Goal: Task Accomplishment & Management: Manage account settings

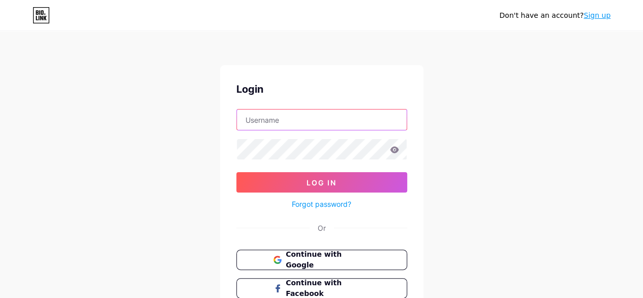
click at [281, 119] on input "text" at bounding box center [322, 119] width 170 height 20
type input "info@medicaregt.com"
drag, startPoint x: 341, startPoint y: 119, endPoint x: 146, endPoint y: 120, distance: 194.8
click at [146, 120] on div "Don't have an account? Sign up Login info@medicaregt.com Log In Forgot password…" at bounding box center [321, 187] width 643 height 375
click at [253, 119] on input "text" at bounding box center [322, 119] width 170 height 20
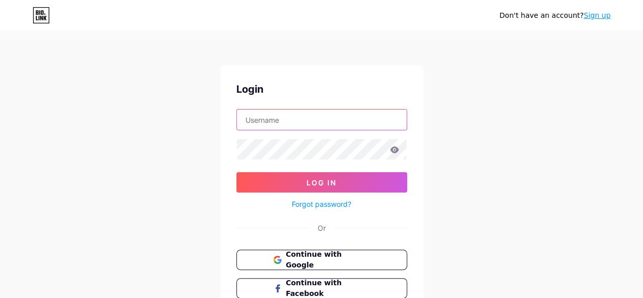
paste input "medicaregt23@gmail.com"
type input "medicaregt23@gmail.com"
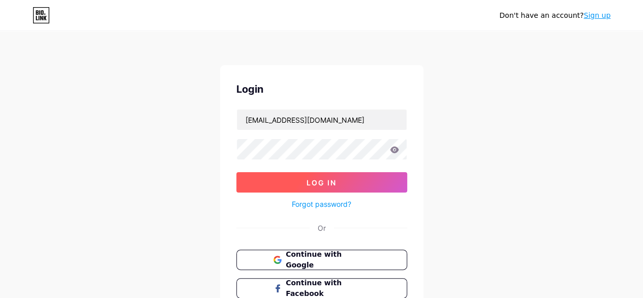
click at [327, 188] on button "Log In" at bounding box center [321, 182] width 171 height 20
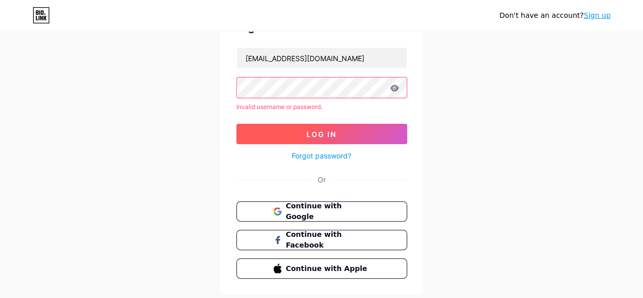
scroll to position [38, 0]
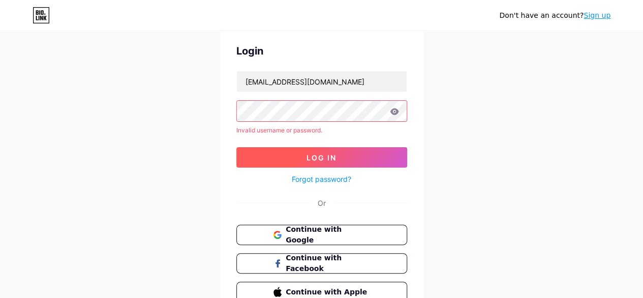
click at [323, 153] on span "Log In" at bounding box center [322, 157] width 30 height 9
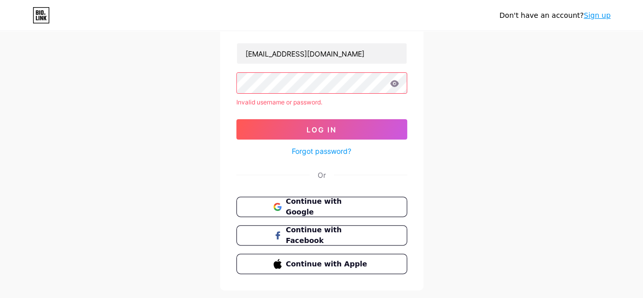
scroll to position [89, 0]
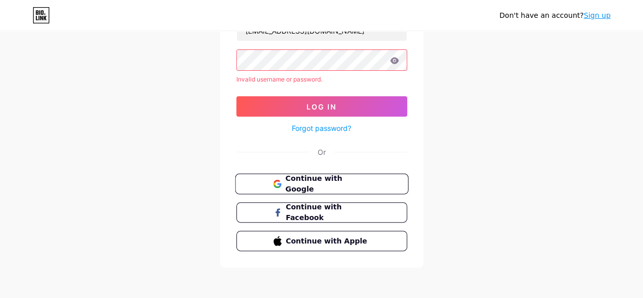
click at [313, 183] on span "Continue with Google" at bounding box center [327, 184] width 85 height 22
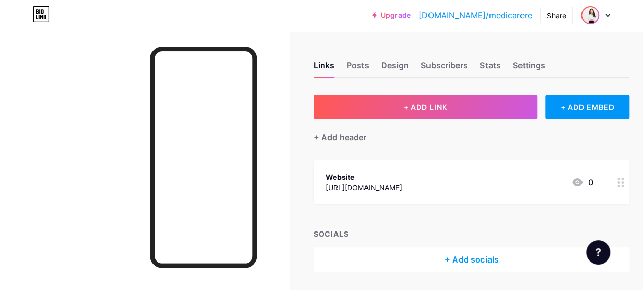
click at [596, 16] on img at bounding box center [590, 15] width 16 height 16
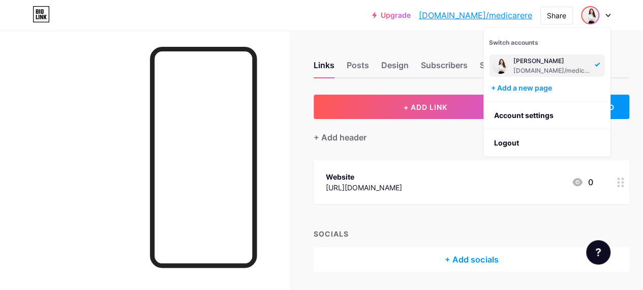
click at [505, 63] on img at bounding box center [500, 65] width 16 height 16
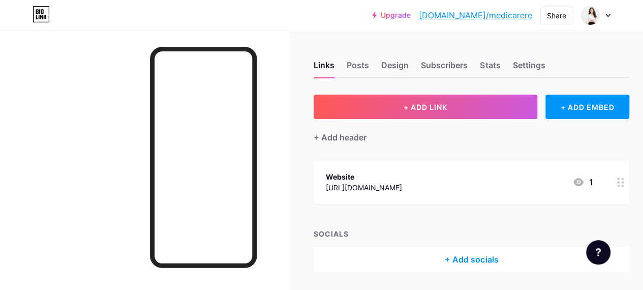
click at [606, 12] on div at bounding box center [595, 15] width 29 height 18
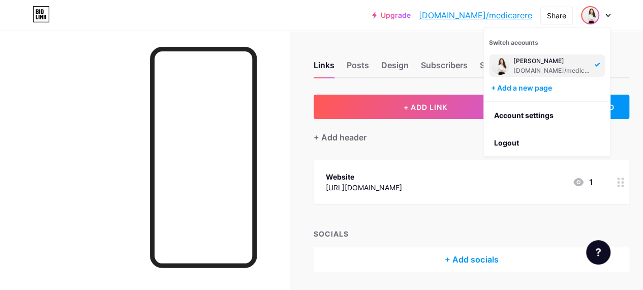
click at [523, 63] on div "[PERSON_NAME]" at bounding box center [553, 61] width 78 height 8
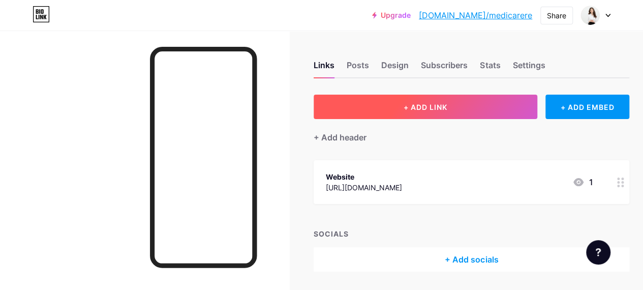
click at [432, 104] on span "+ ADD LINK" at bounding box center [426, 107] width 44 height 9
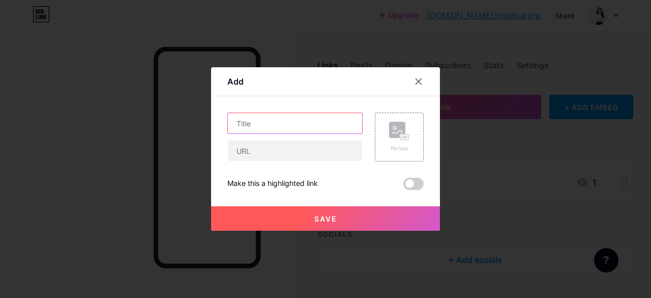
click at [270, 128] on input "text" at bounding box center [295, 123] width 134 height 20
click at [242, 123] on input "text" at bounding box center [295, 123] width 134 height 20
paste input "Medicaregt | Medical equipment suppliers in [GEOGRAPHIC_DATA]"
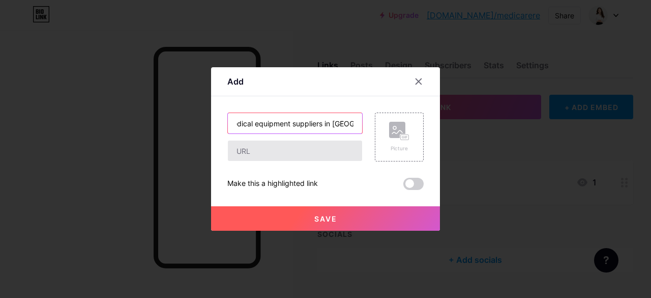
type input "Medicaregt | Medical equipment suppliers in [GEOGRAPHIC_DATA]"
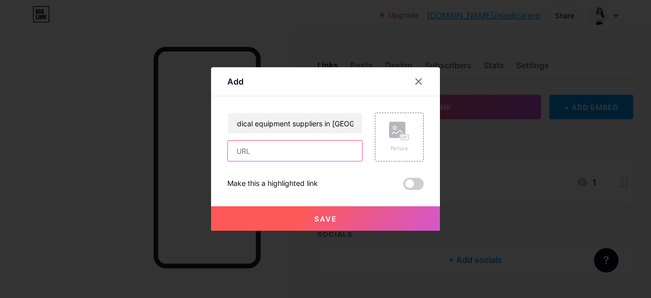
scroll to position [0, 0]
click at [252, 155] on input "text" at bounding box center [295, 150] width 134 height 20
click at [252, 153] on input "text" at bounding box center [295, 150] width 134 height 20
paste input "[URL][DOMAIN_NAME]"
type input "[URL][DOMAIN_NAME]"
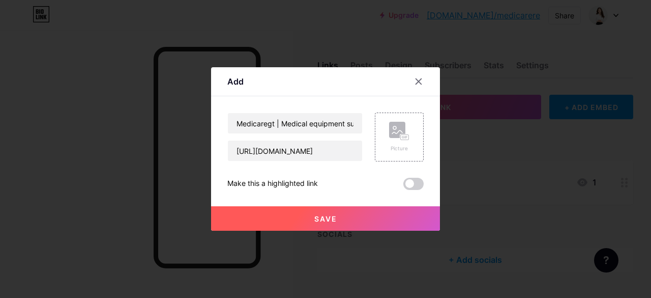
click at [470, 149] on div at bounding box center [325, 149] width 651 height 298
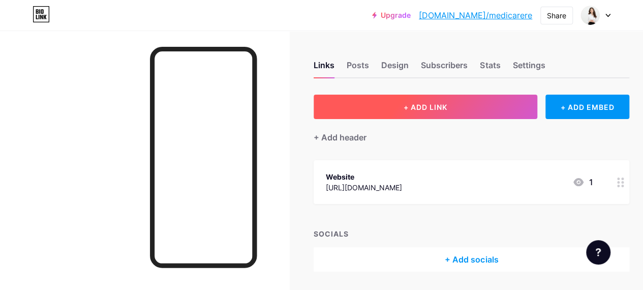
click at [439, 113] on button "+ ADD LINK" at bounding box center [426, 107] width 224 height 24
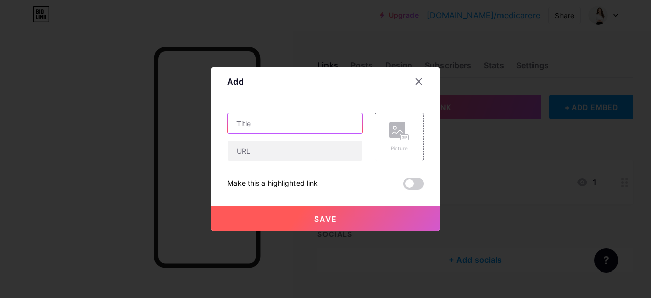
click at [255, 129] on input "text" at bounding box center [295, 123] width 134 height 20
click at [247, 125] on input "text" at bounding box center [295, 123] width 134 height 20
paste input "Medicaregt | Medical equipment suppliers in [GEOGRAPHIC_DATA]"
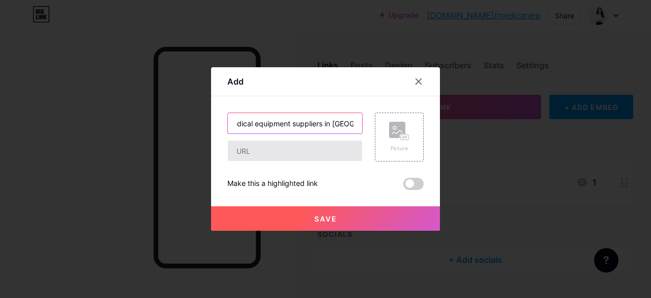
type input "Medicaregt | Medical equipment suppliers in [GEOGRAPHIC_DATA]"
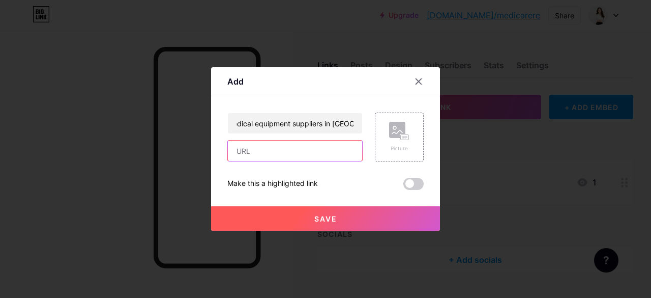
scroll to position [0, 0]
click at [257, 147] on input "text" at bounding box center [295, 150] width 134 height 20
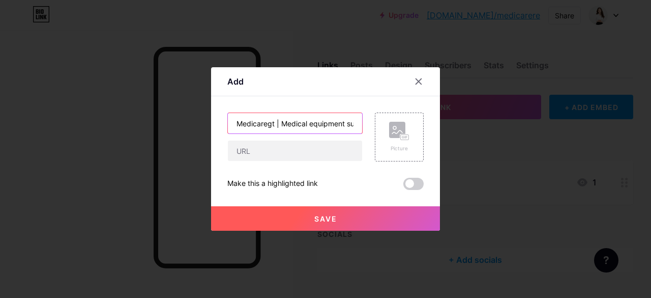
click at [287, 125] on input "Medicaregt | Medical equipment suppliers in [GEOGRAPHIC_DATA]" at bounding box center [295, 123] width 134 height 20
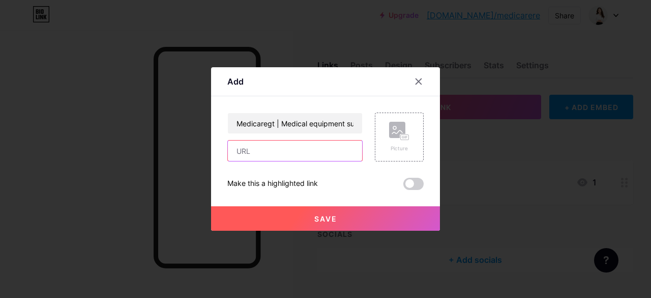
click at [239, 151] on input "text" at bounding box center [295, 150] width 134 height 20
click at [254, 154] on input "text" at bounding box center [295, 150] width 134 height 20
paste input "[URL][DOMAIN_NAME]"
type input "[URL][DOMAIN_NAME]"
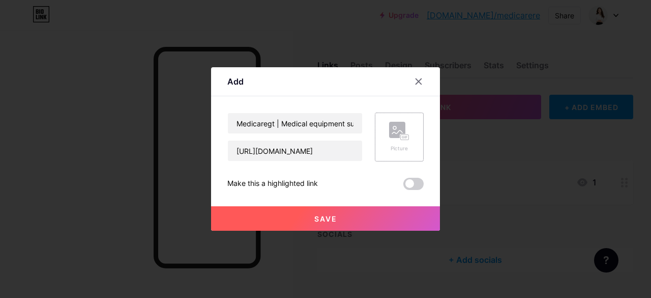
click at [394, 134] on rect at bounding box center [397, 130] width 16 height 16
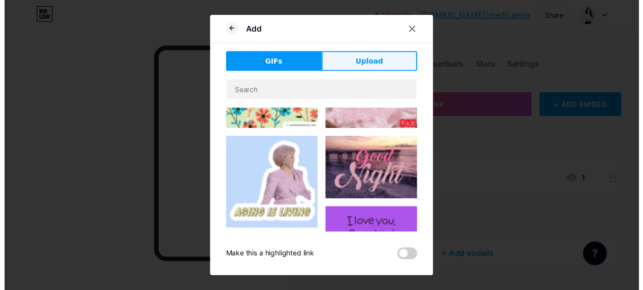
scroll to position [51, 0]
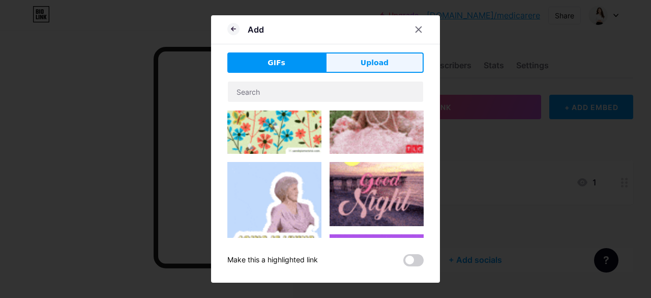
click at [356, 58] on button "Upload" at bounding box center [375, 62] width 98 height 20
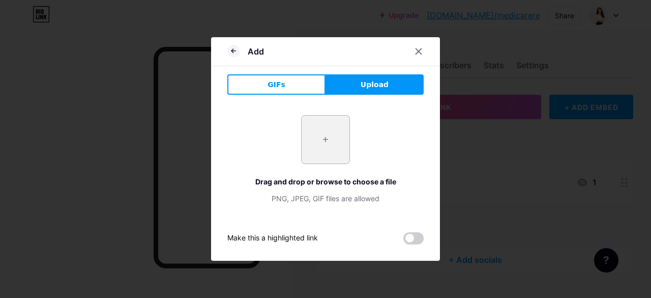
click at [326, 139] on input "file" at bounding box center [326, 139] width 48 height 48
type input "C:\fakepath\download (1).jpg"
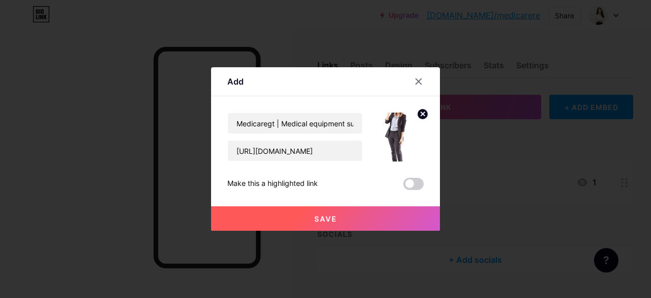
click at [333, 215] on span "Save" at bounding box center [325, 218] width 23 height 9
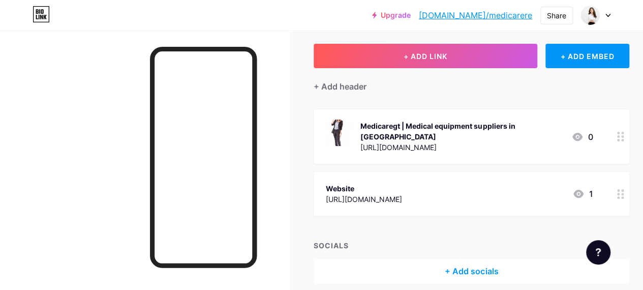
click at [349, 133] on img at bounding box center [339, 133] width 26 height 26
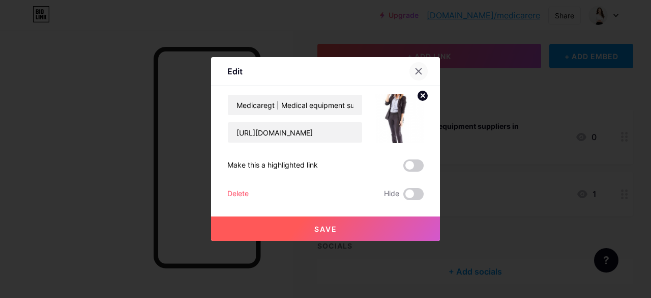
click at [419, 71] on icon at bounding box center [419, 71] width 8 height 8
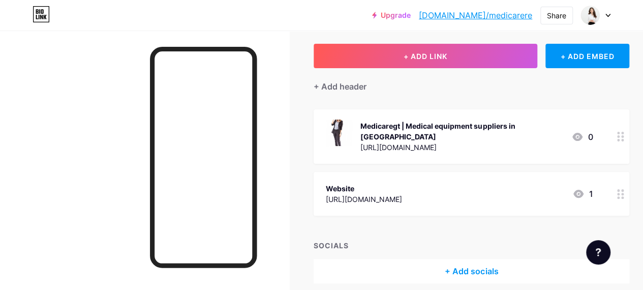
click at [438, 125] on div "Medicaregt | Medical equipment suppliers in [GEOGRAPHIC_DATA]" at bounding box center [462, 131] width 203 height 21
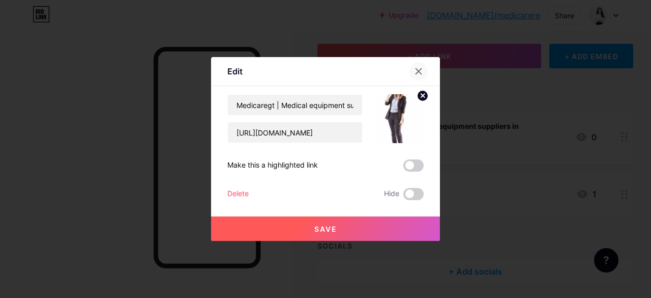
click at [420, 71] on icon at bounding box center [419, 72] width 6 height 6
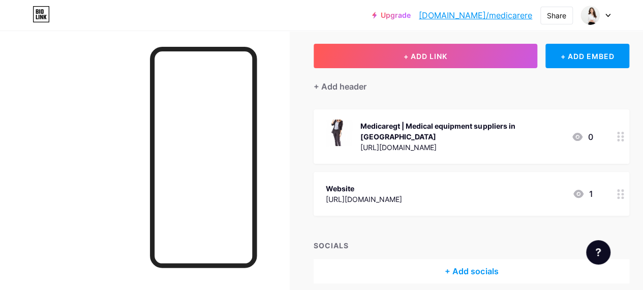
click at [620, 132] on div at bounding box center [620, 136] width 17 height 54
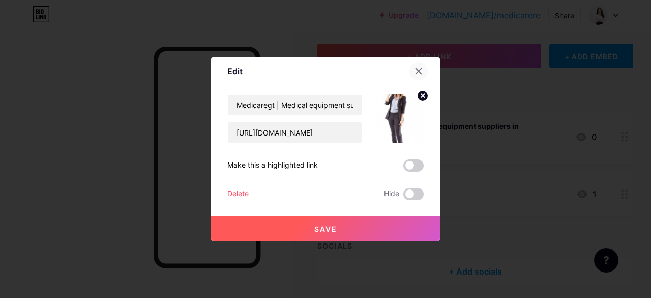
click at [416, 67] on div at bounding box center [418, 71] width 18 height 18
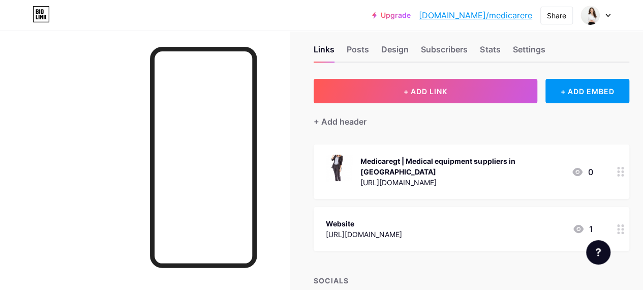
scroll to position [0, 0]
